Goal: Information Seeking & Learning: Learn about a topic

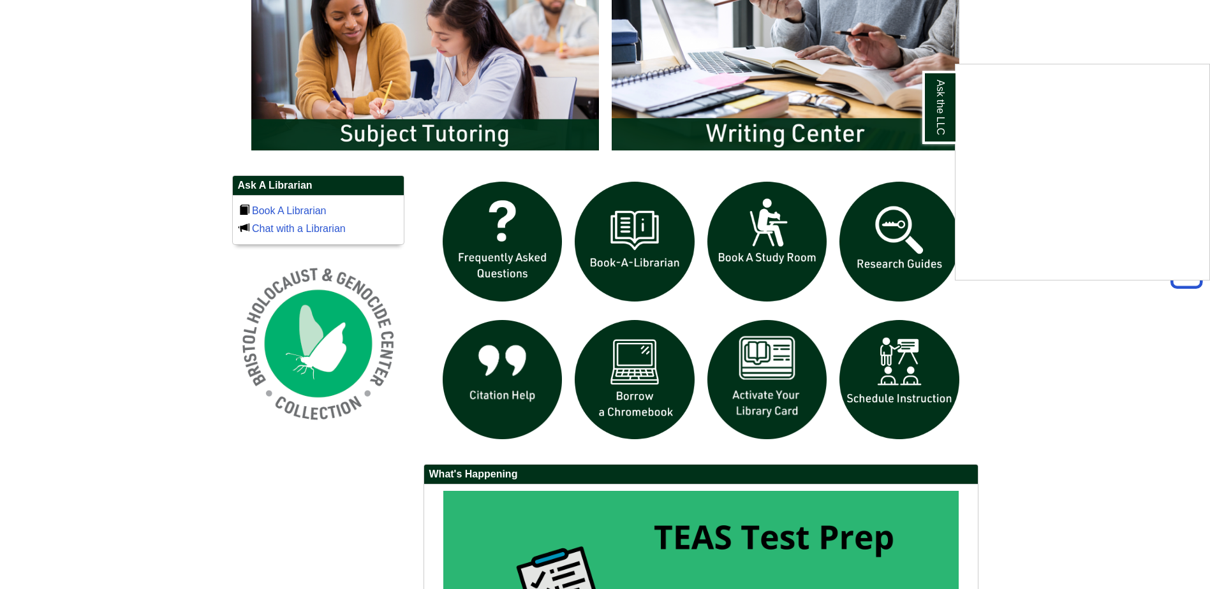
scroll to position [765, 0]
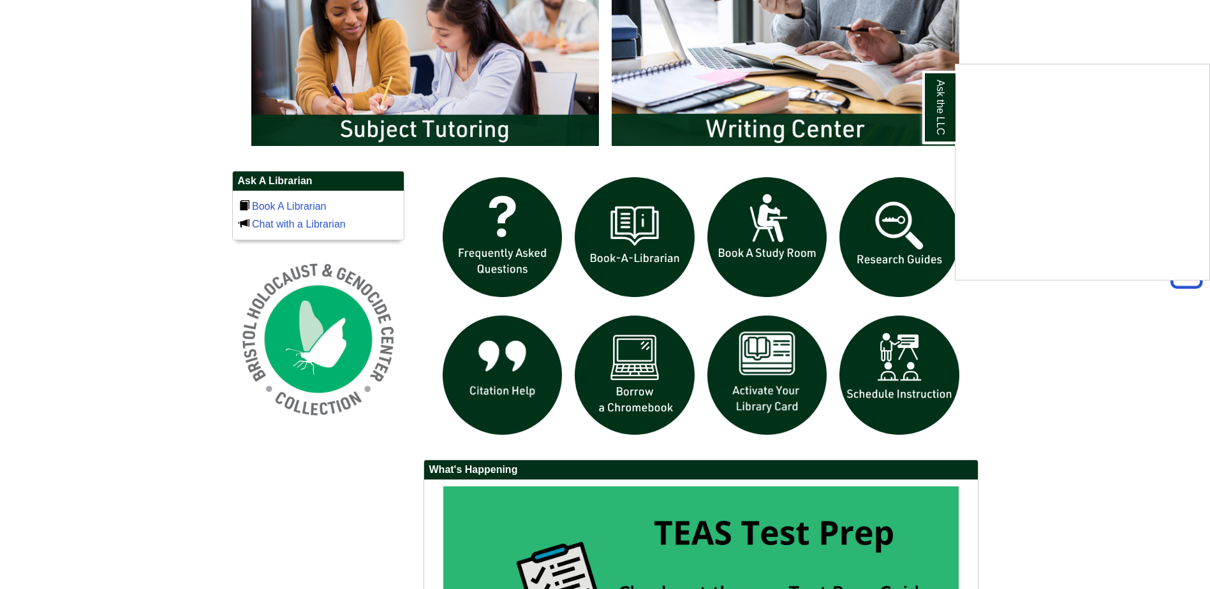
click at [912, 217] on div "Ask the LLC" at bounding box center [605, 294] width 1210 height 589
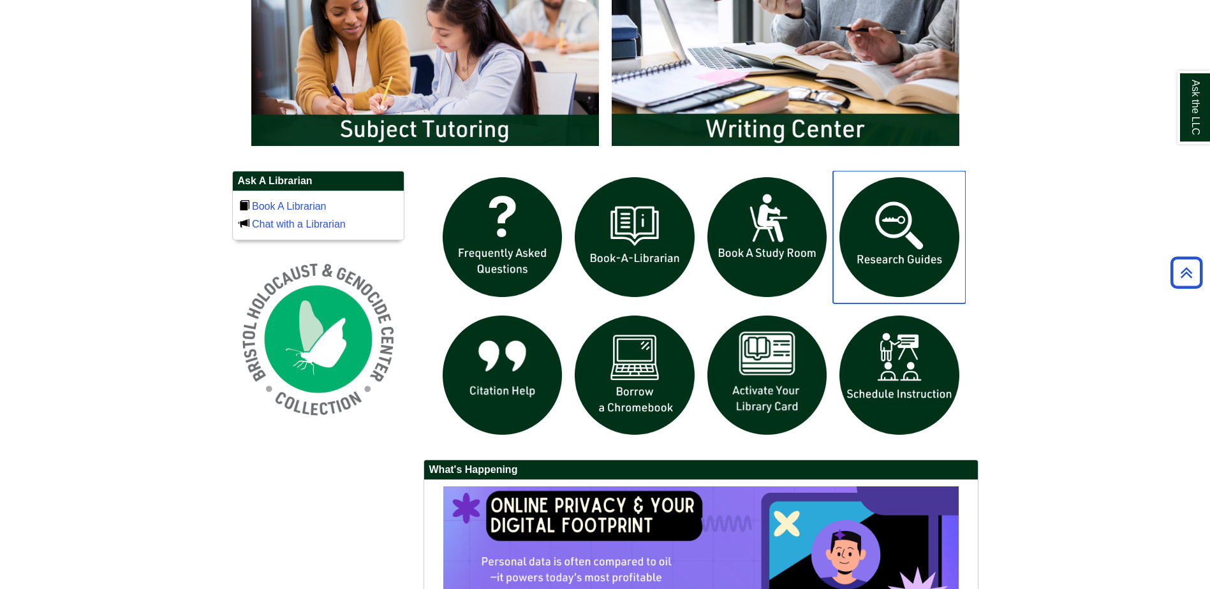
click at [896, 221] on img "slideshow" at bounding box center [899, 237] width 133 height 133
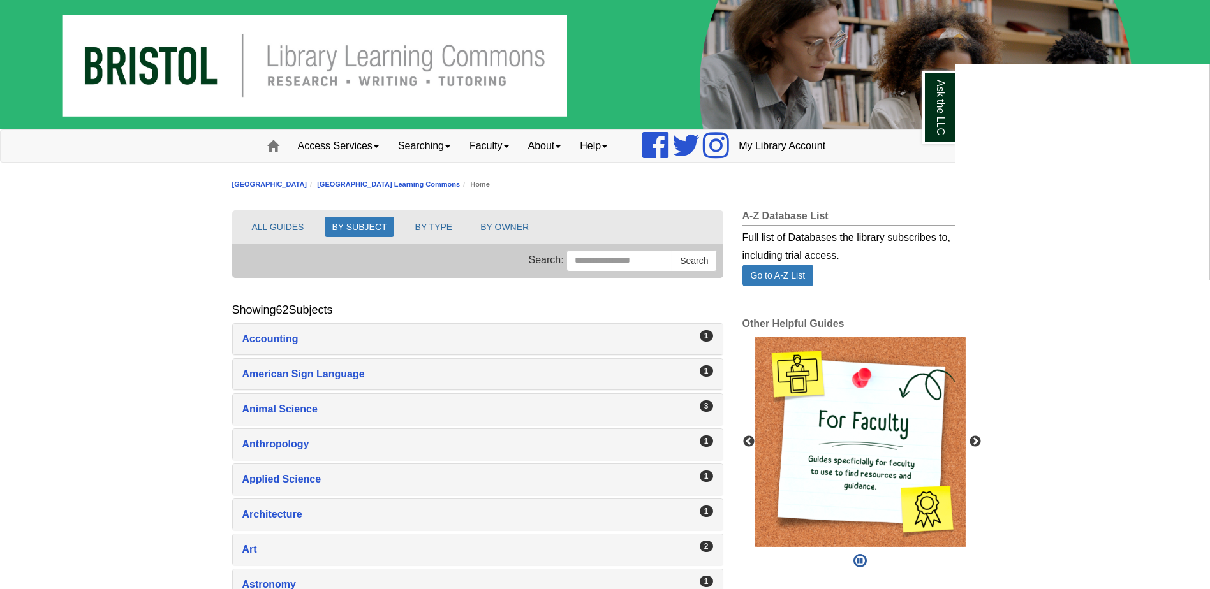
click at [267, 406] on div "Ask the LLC" at bounding box center [605, 294] width 1210 height 589
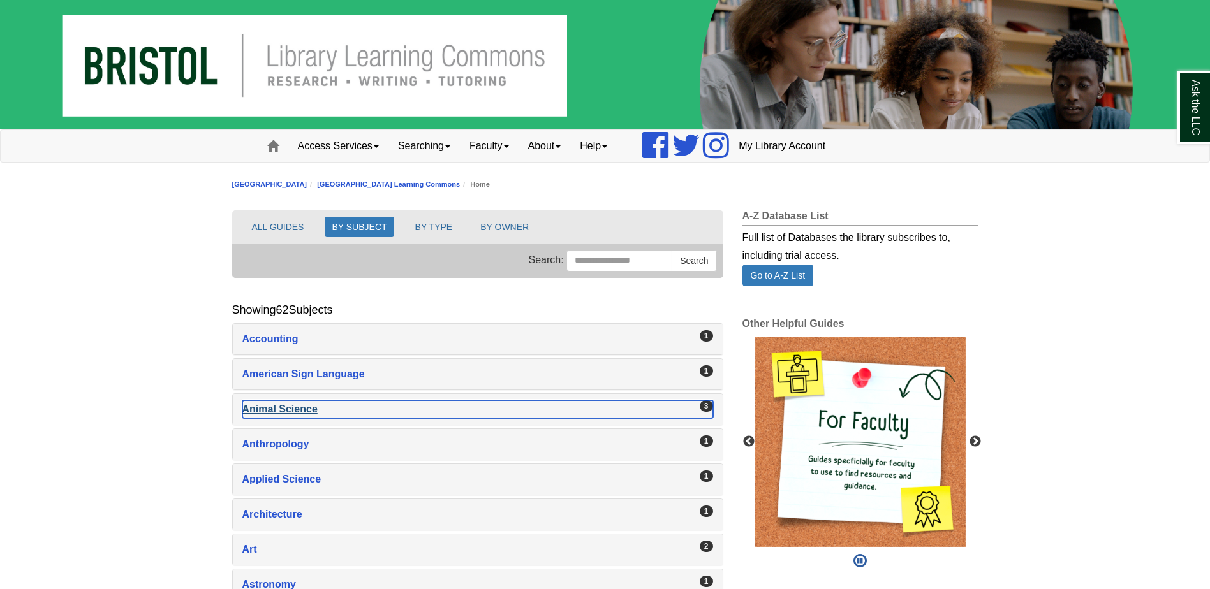
click at [268, 404] on div "Animal Science , 3 guides" at bounding box center [477, 409] width 471 height 18
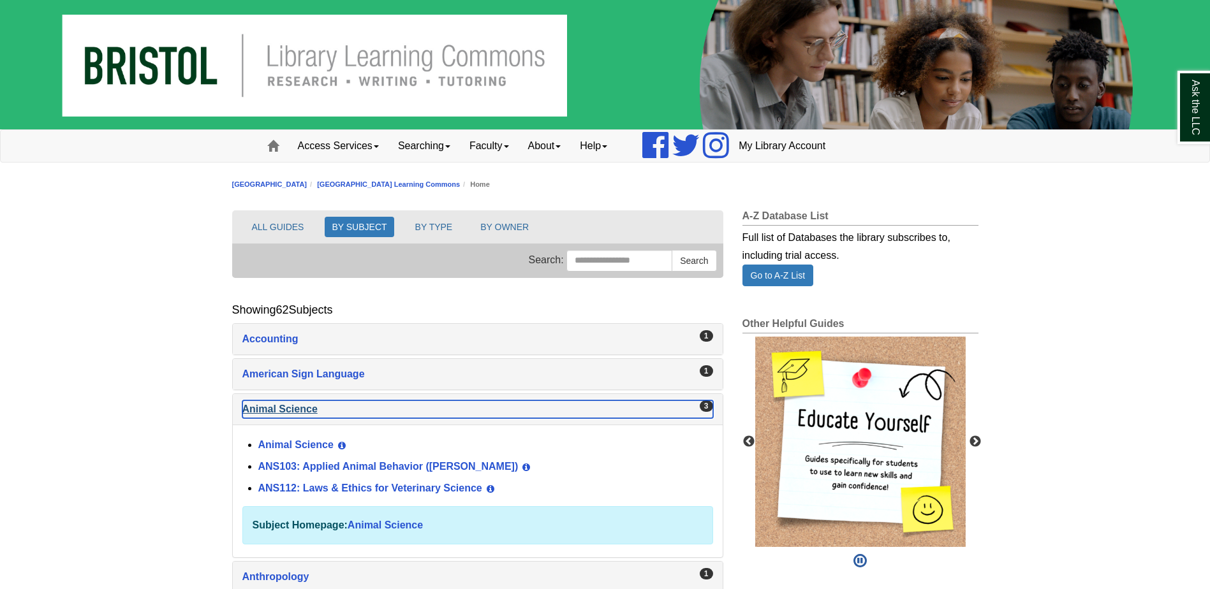
scroll to position [64, 0]
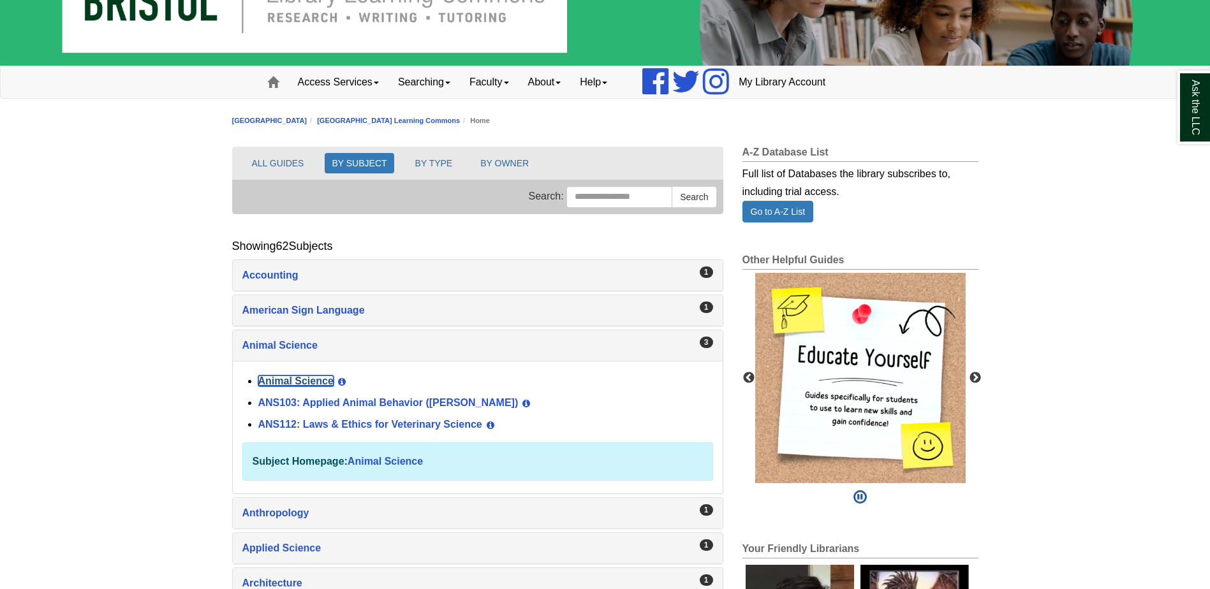
click at [288, 381] on link "Animal Science" at bounding box center [295, 381] width 75 height 11
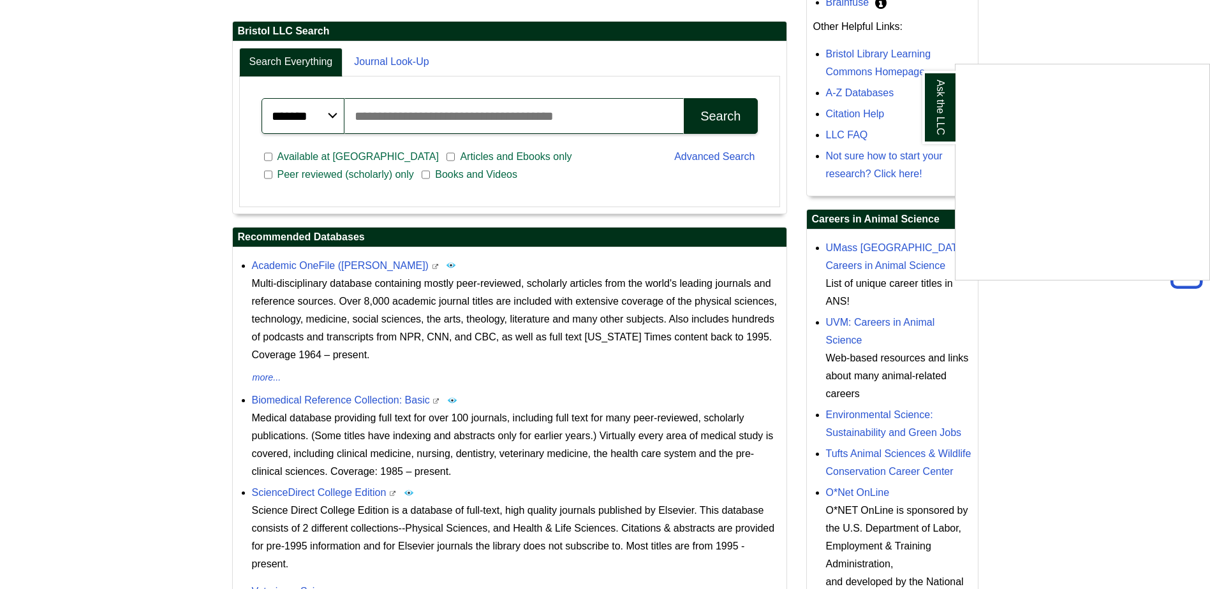
scroll to position [372, 0]
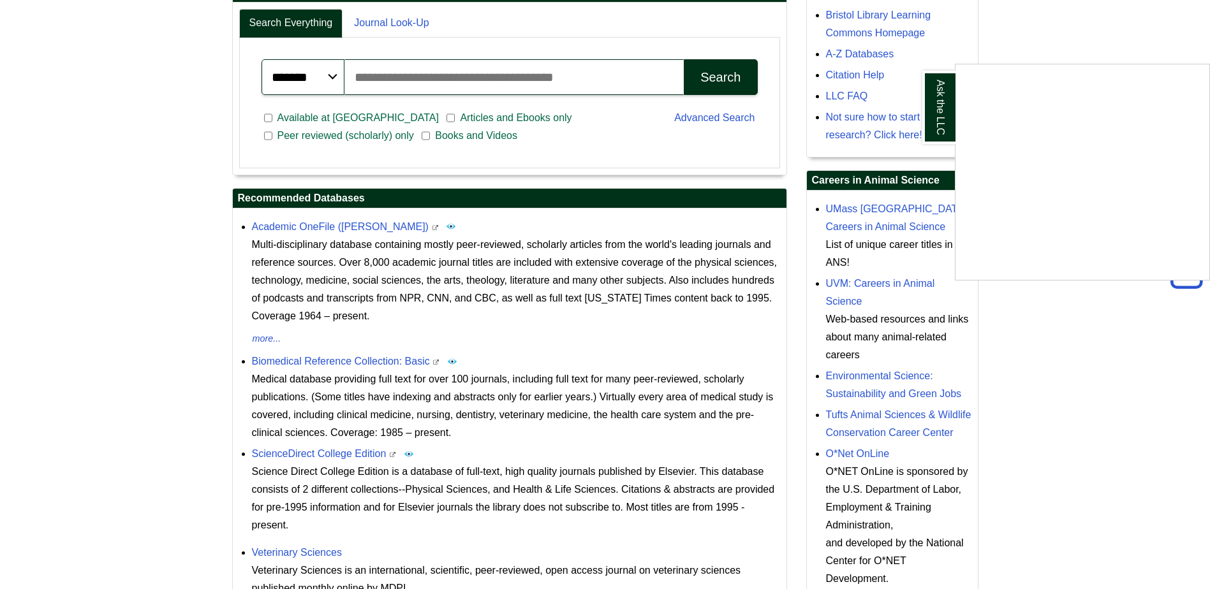
click at [860, 453] on div "Ask the LLC" at bounding box center [605, 294] width 1210 height 589
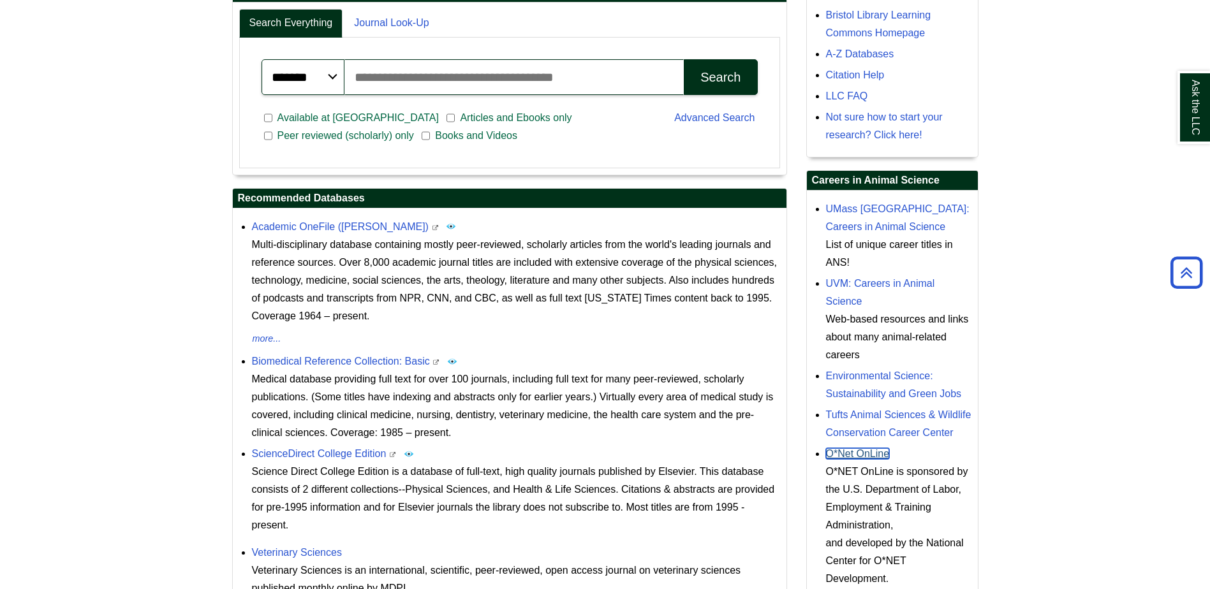
click at [859, 453] on link "O*Net OnLine" at bounding box center [858, 453] width 64 height 11
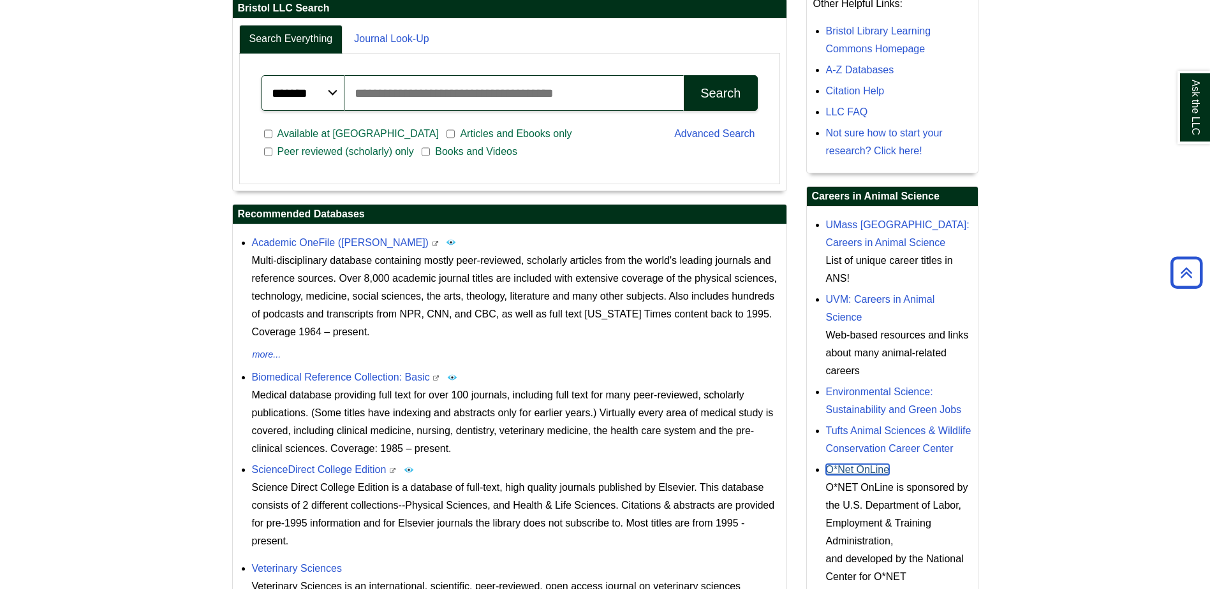
scroll to position [244, 0]
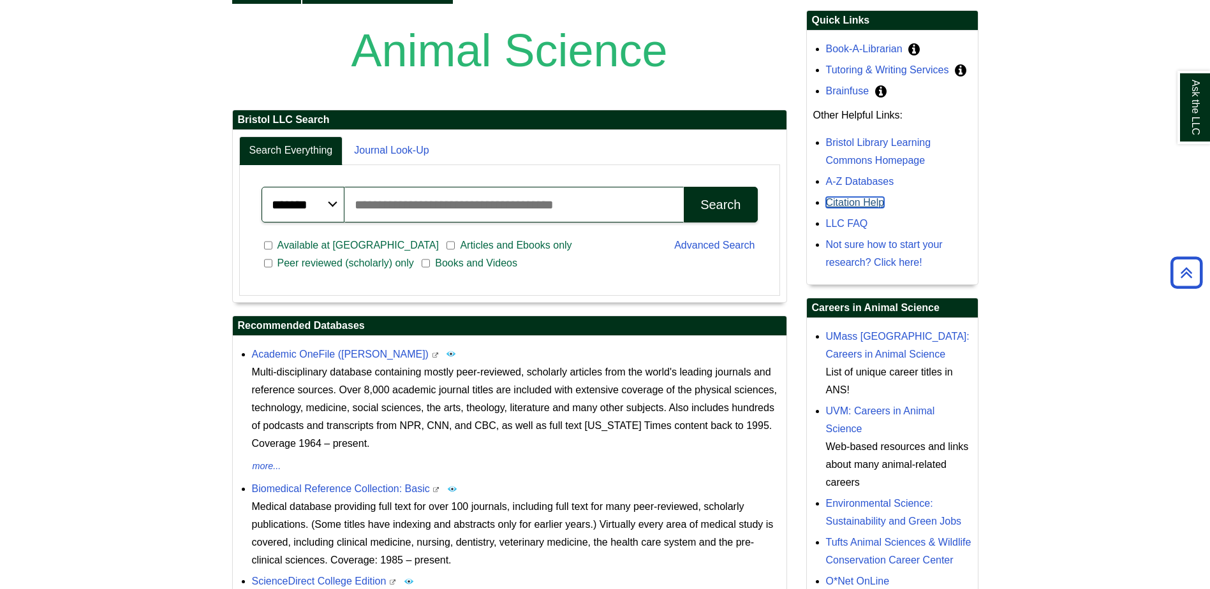
click at [853, 203] on link "Citation Help" at bounding box center [855, 202] width 59 height 11
